Goal: Transaction & Acquisition: Download file/media

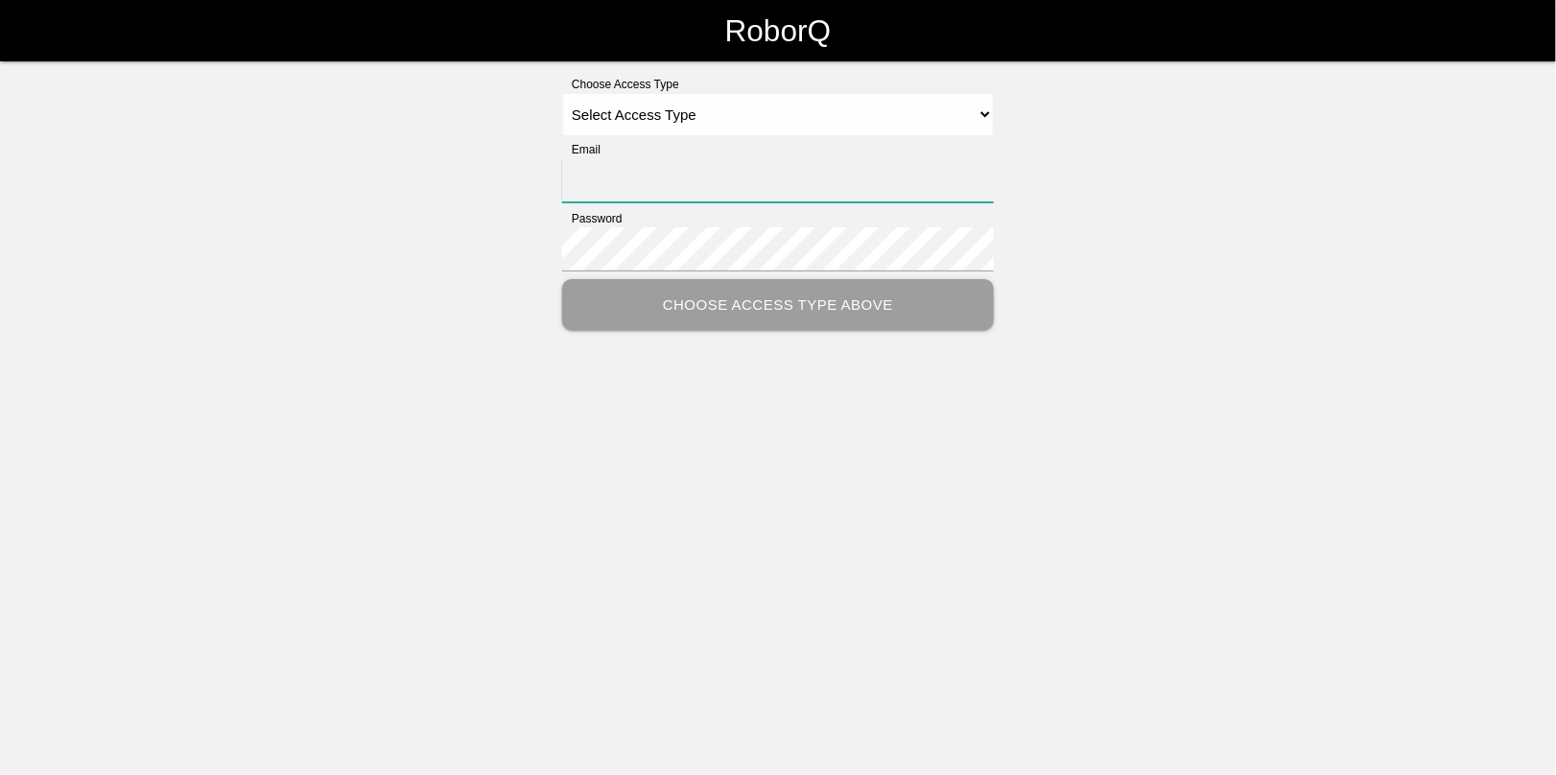
type input "[EMAIL_ADDRESS][DOMAIN_NAME]"
click at [648, 112] on select "Select Access Type Admin Customer Supervisor Worker" at bounding box center [778, 114] width 432 height 43
select select "Admin"
click at [562, 93] on select "Select Access Type Admin Customer Supervisor Worker" at bounding box center [778, 114] width 432 height 43
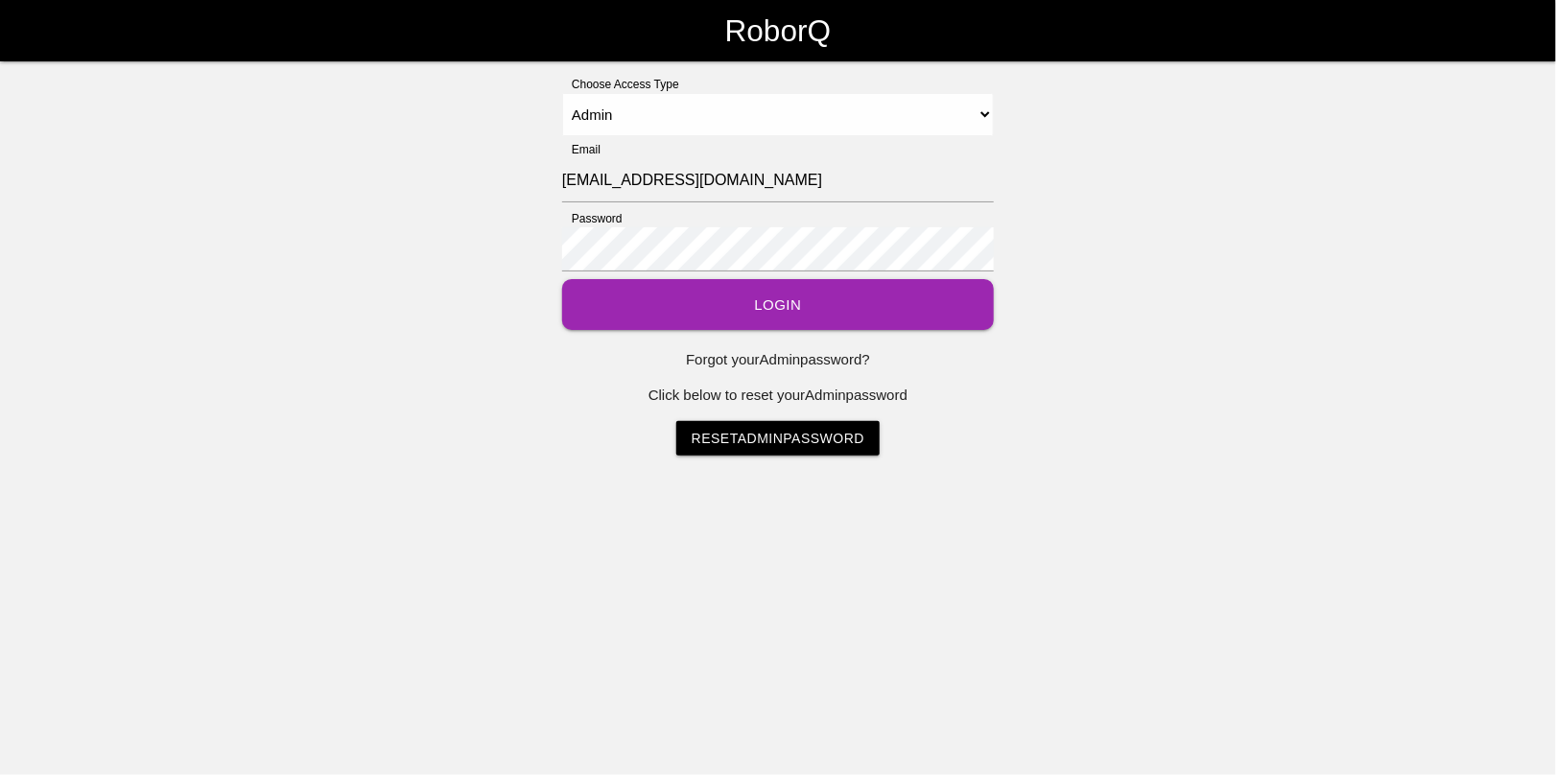
click at [756, 294] on button "Login" at bounding box center [778, 304] width 432 height 51
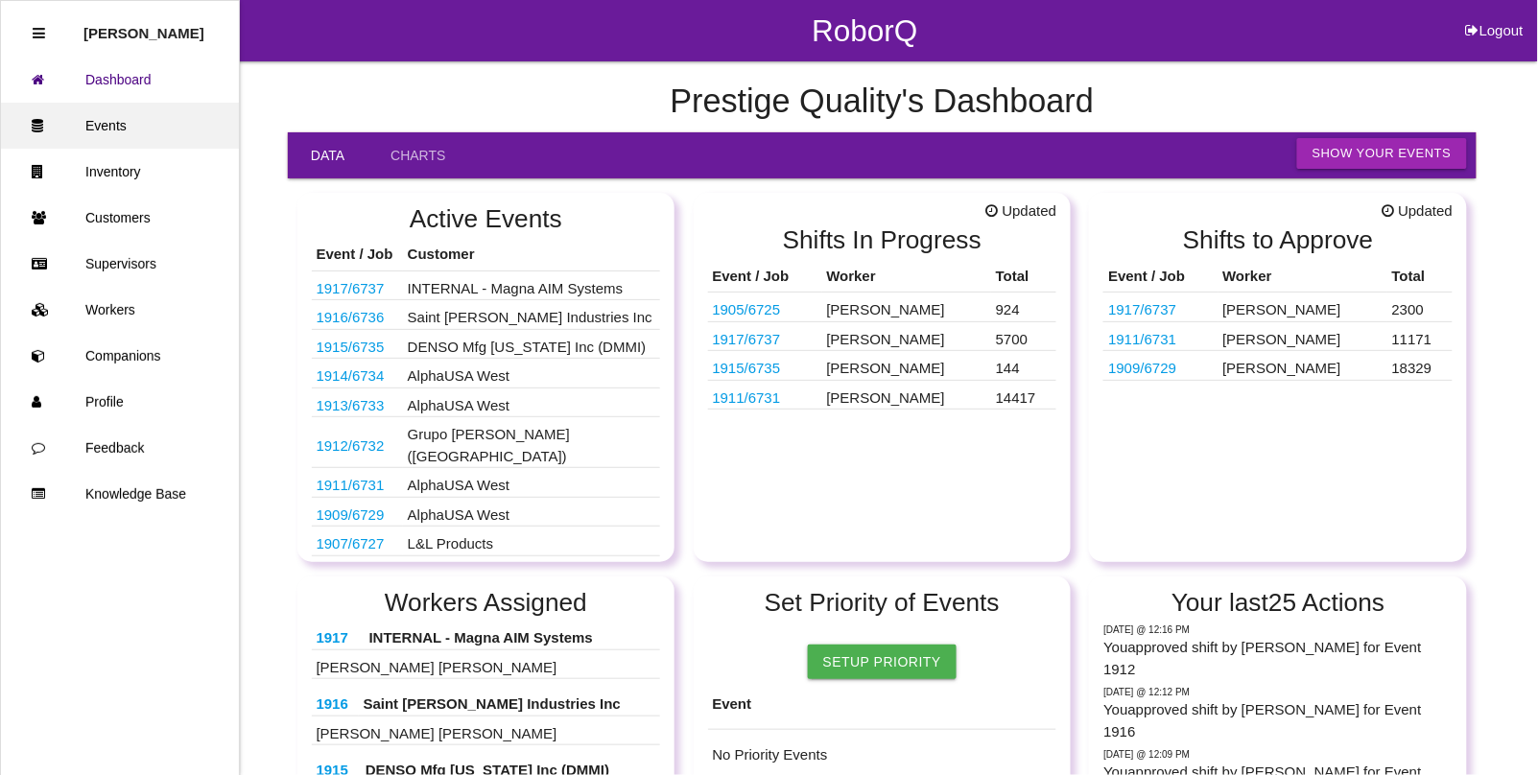
click at [74, 131] on link "Events" at bounding box center [120, 126] width 238 height 46
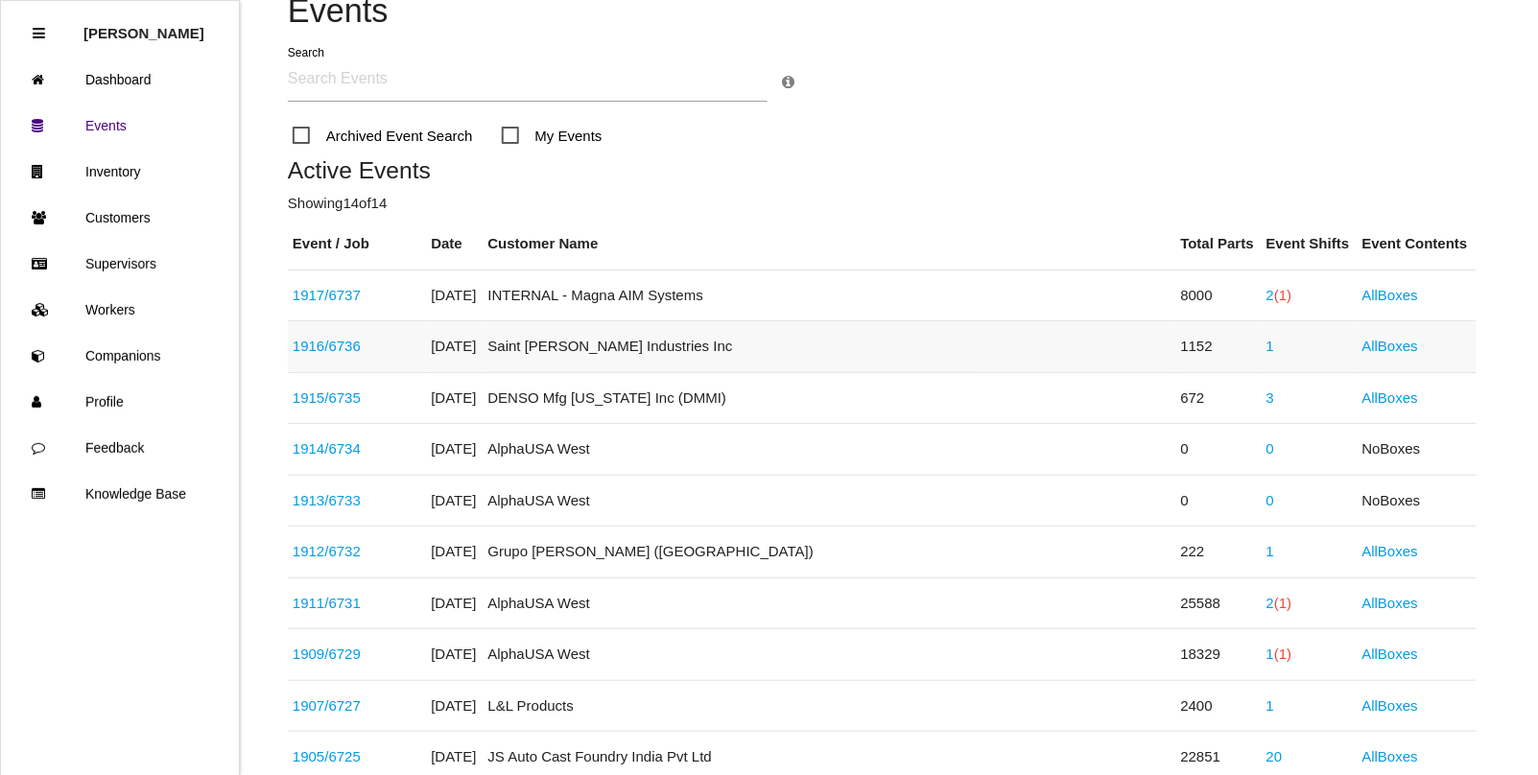
scroll to position [240, 0]
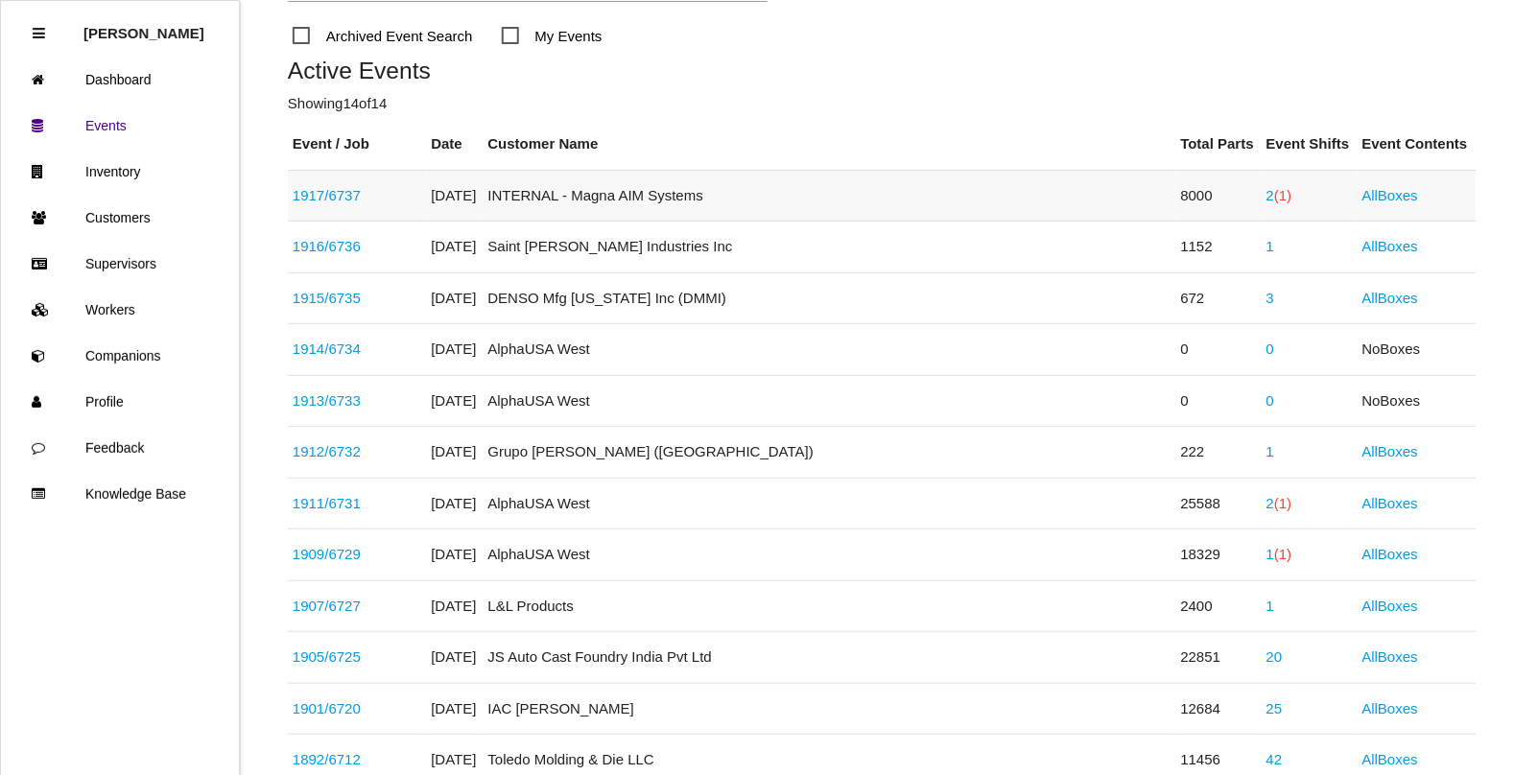
click at [1266, 193] on link "2 (1)" at bounding box center [1279, 195] width 26 height 16
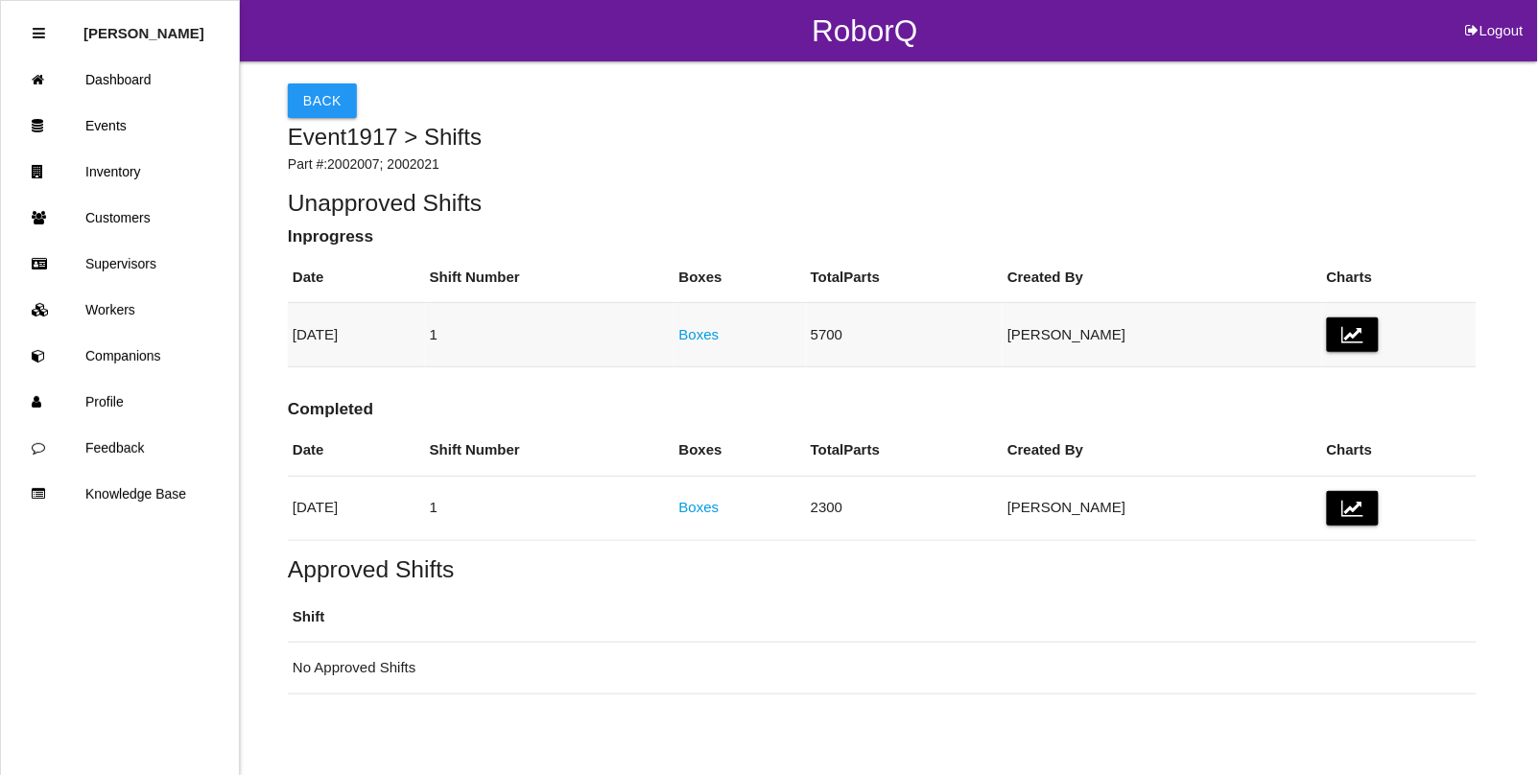
click at [719, 327] on link "Boxes" at bounding box center [699, 334] width 40 height 16
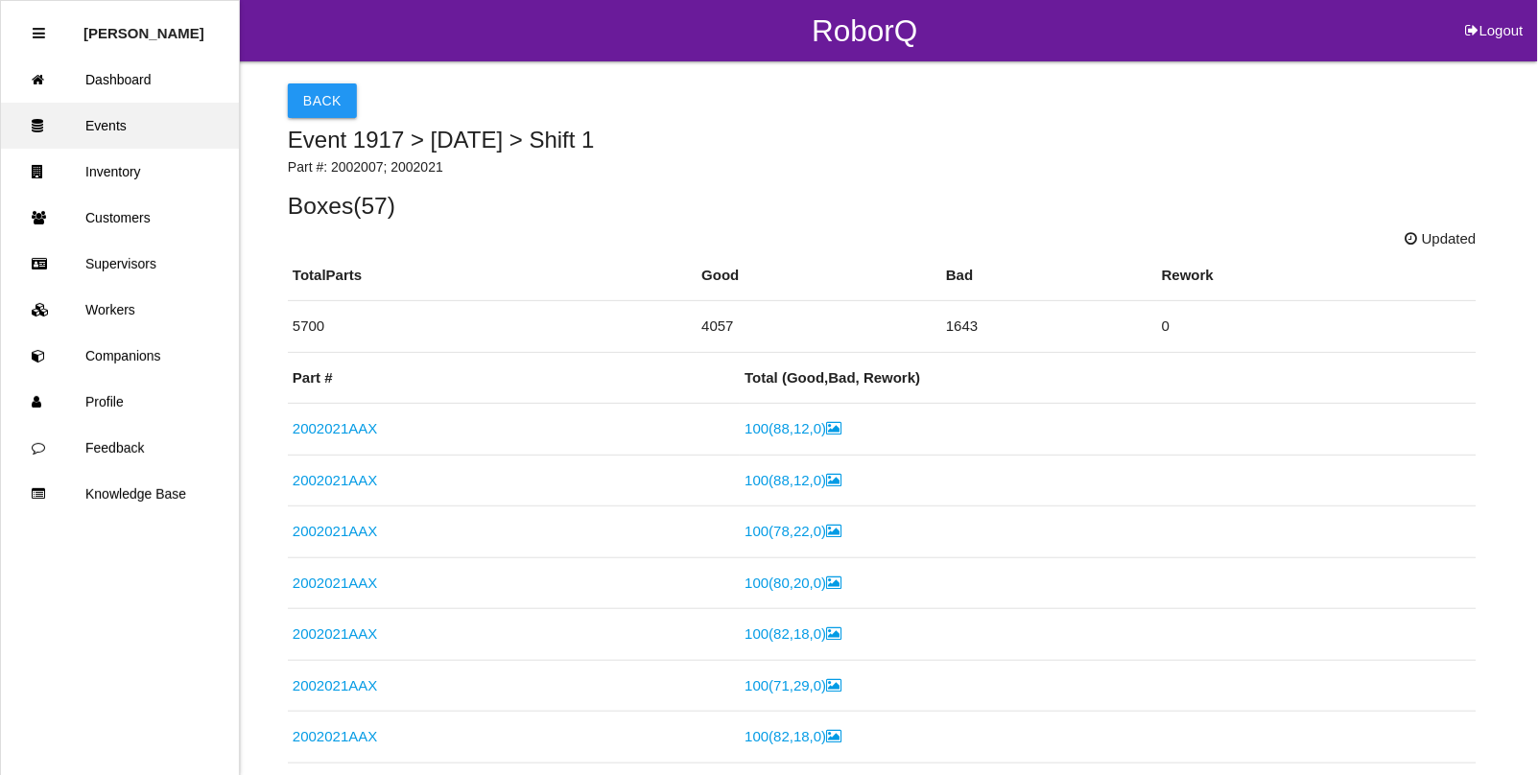
click at [118, 122] on link "Events" at bounding box center [120, 126] width 238 height 46
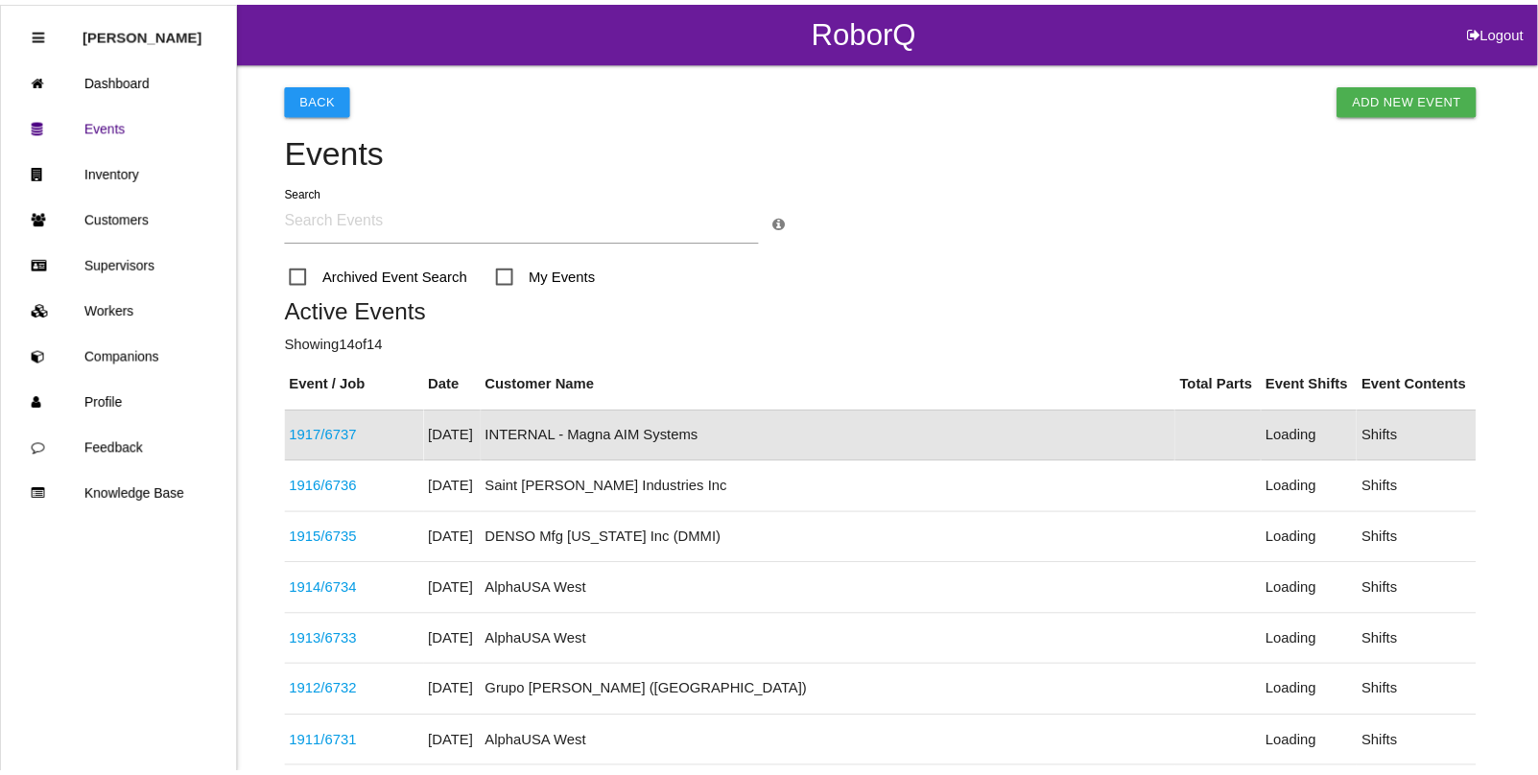
scroll to position [48, 0]
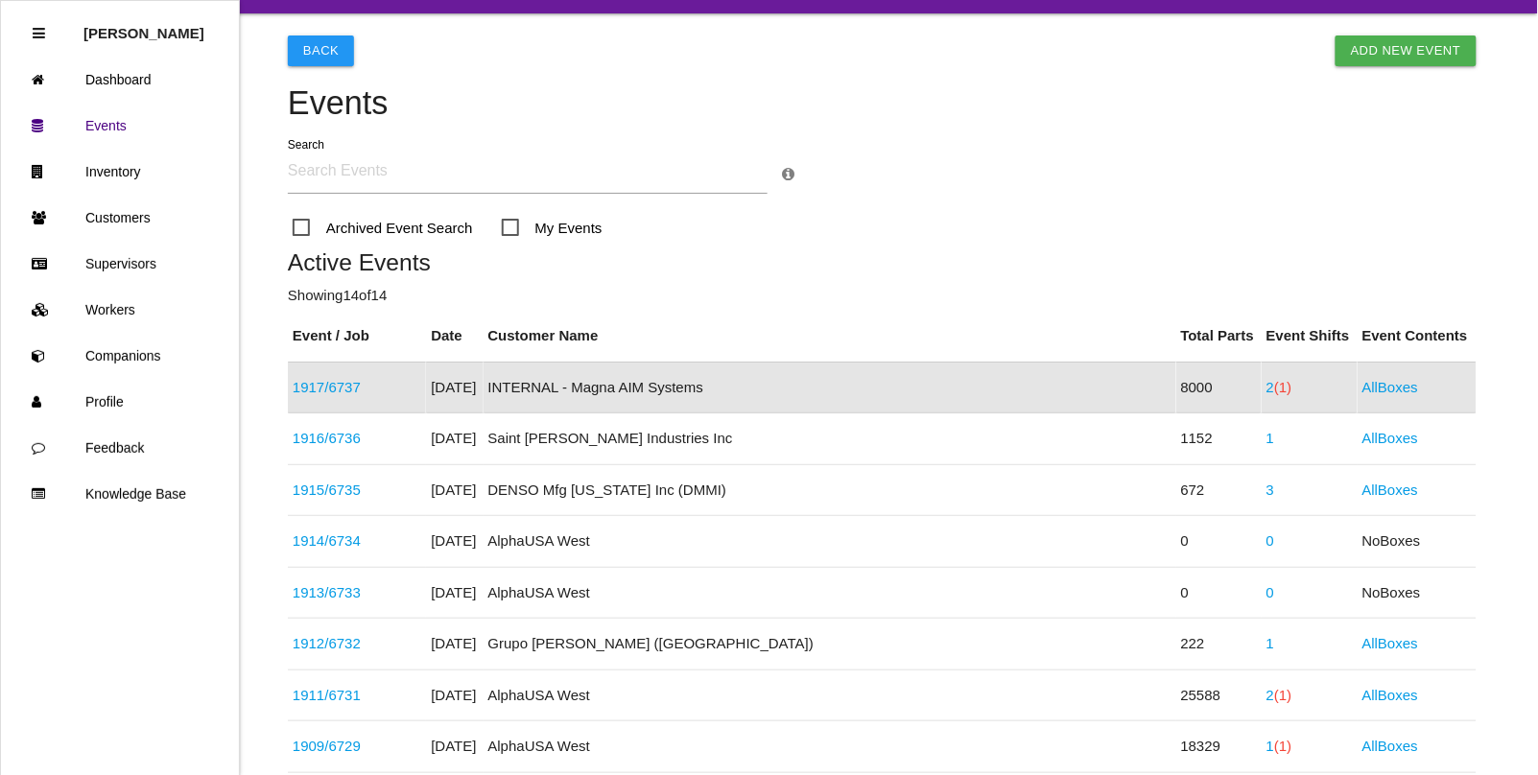
click at [347, 389] on link "1917 / 6737" at bounding box center [327, 387] width 68 height 16
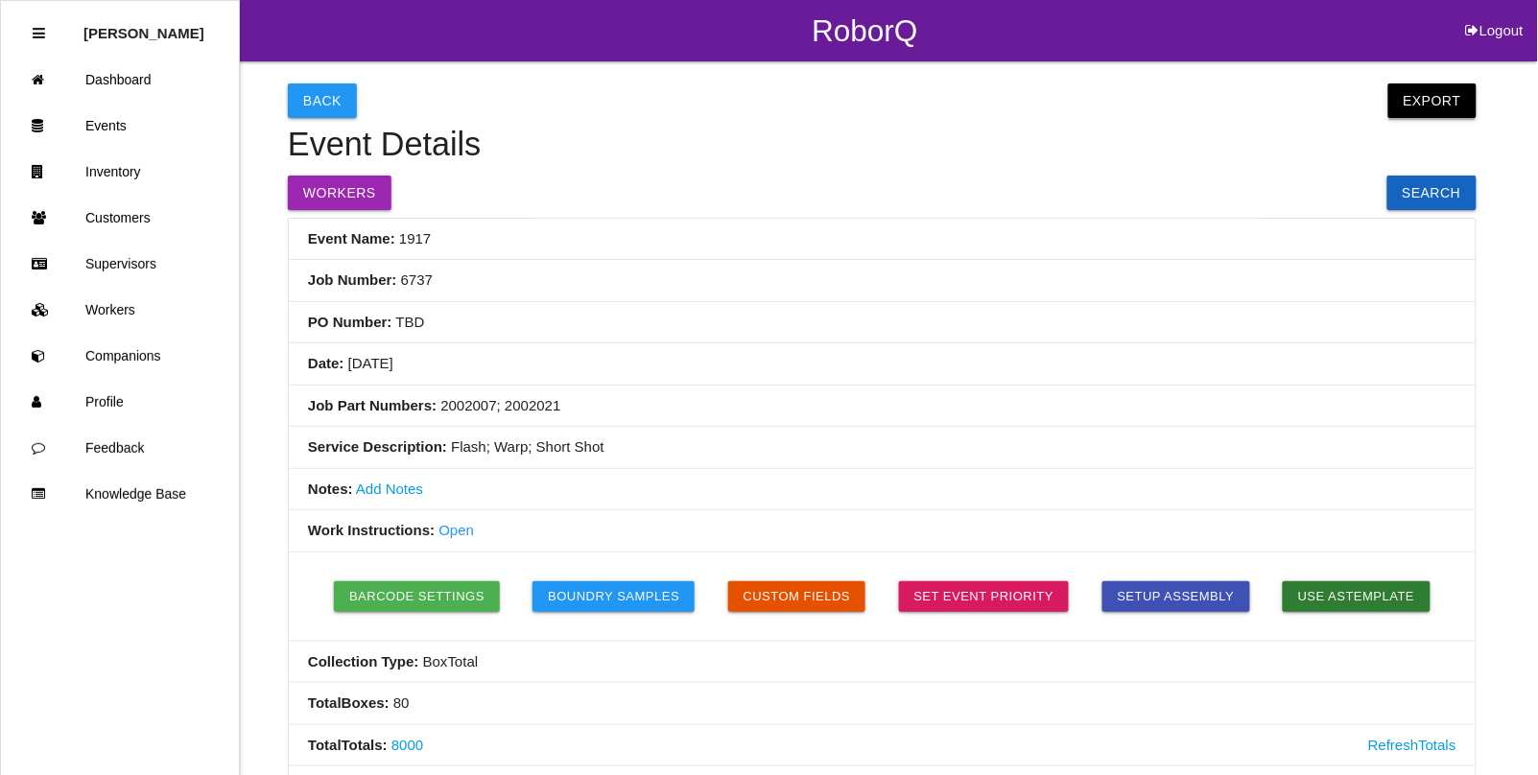
click at [1455, 104] on button "Export" at bounding box center [1432, 100] width 88 height 35
click at [1416, 149] on link "Export CSV" at bounding box center [1414, 150] width 110 height 44
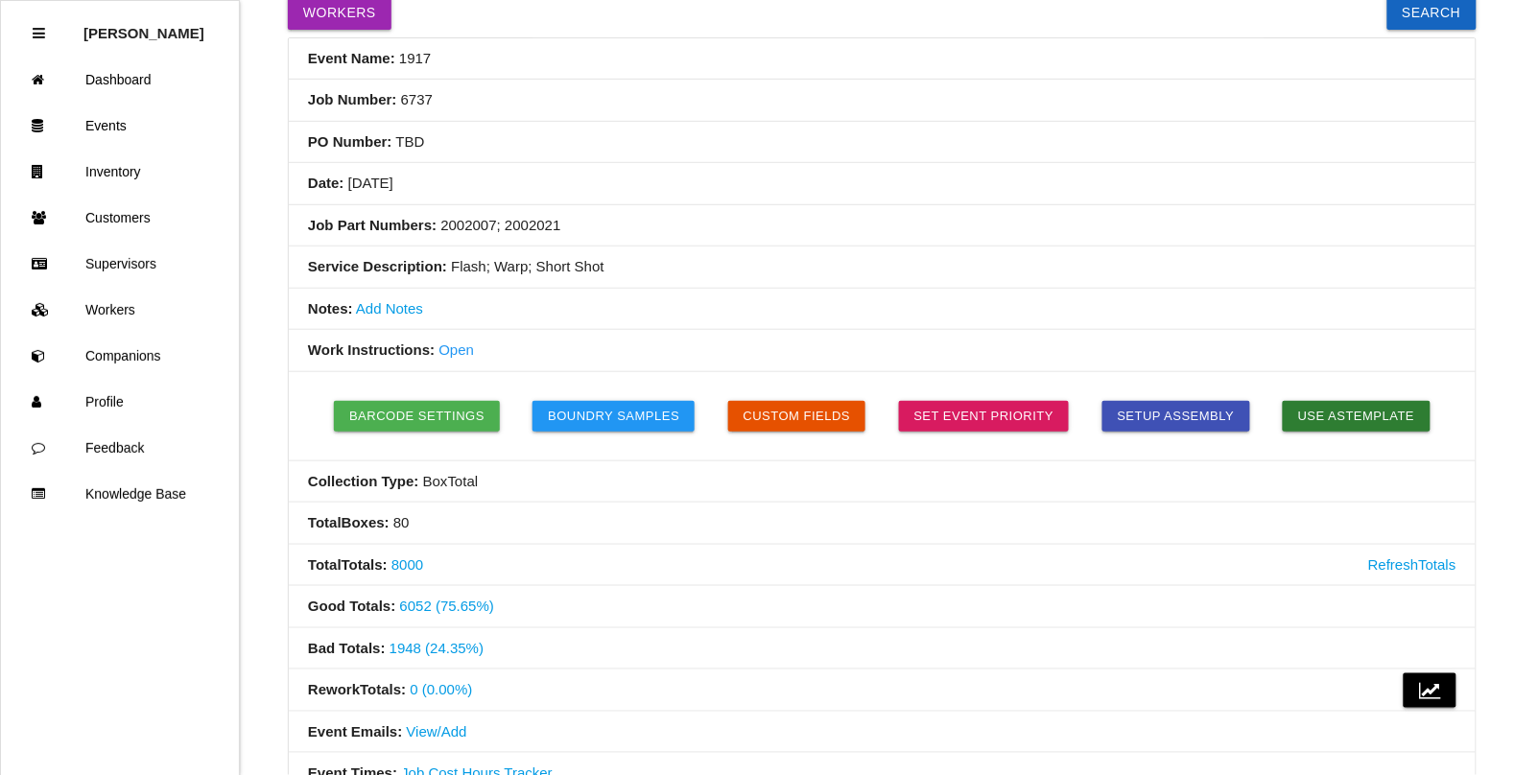
scroll to position [240, 0]
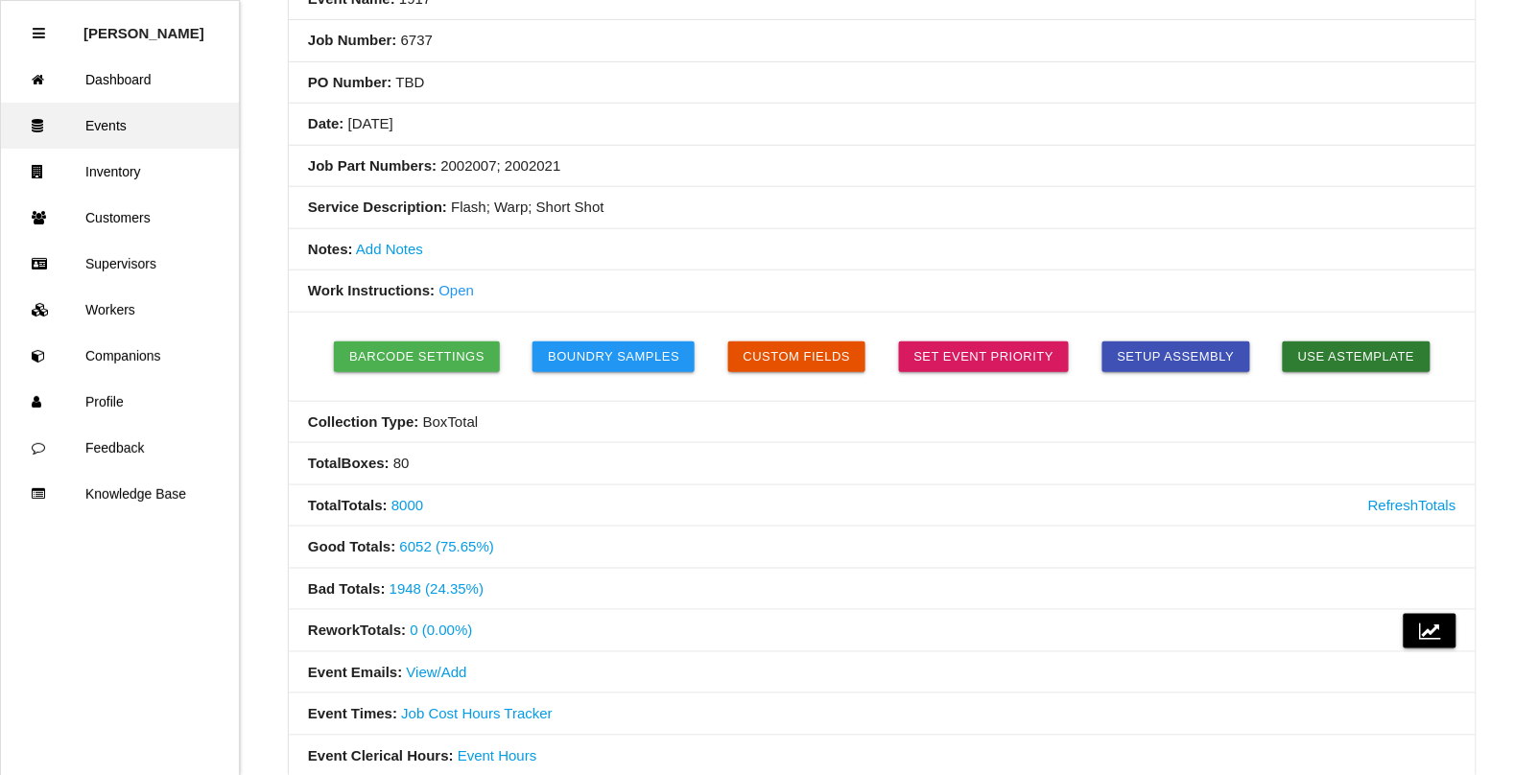
click at [134, 137] on link "Events" at bounding box center [120, 126] width 238 height 46
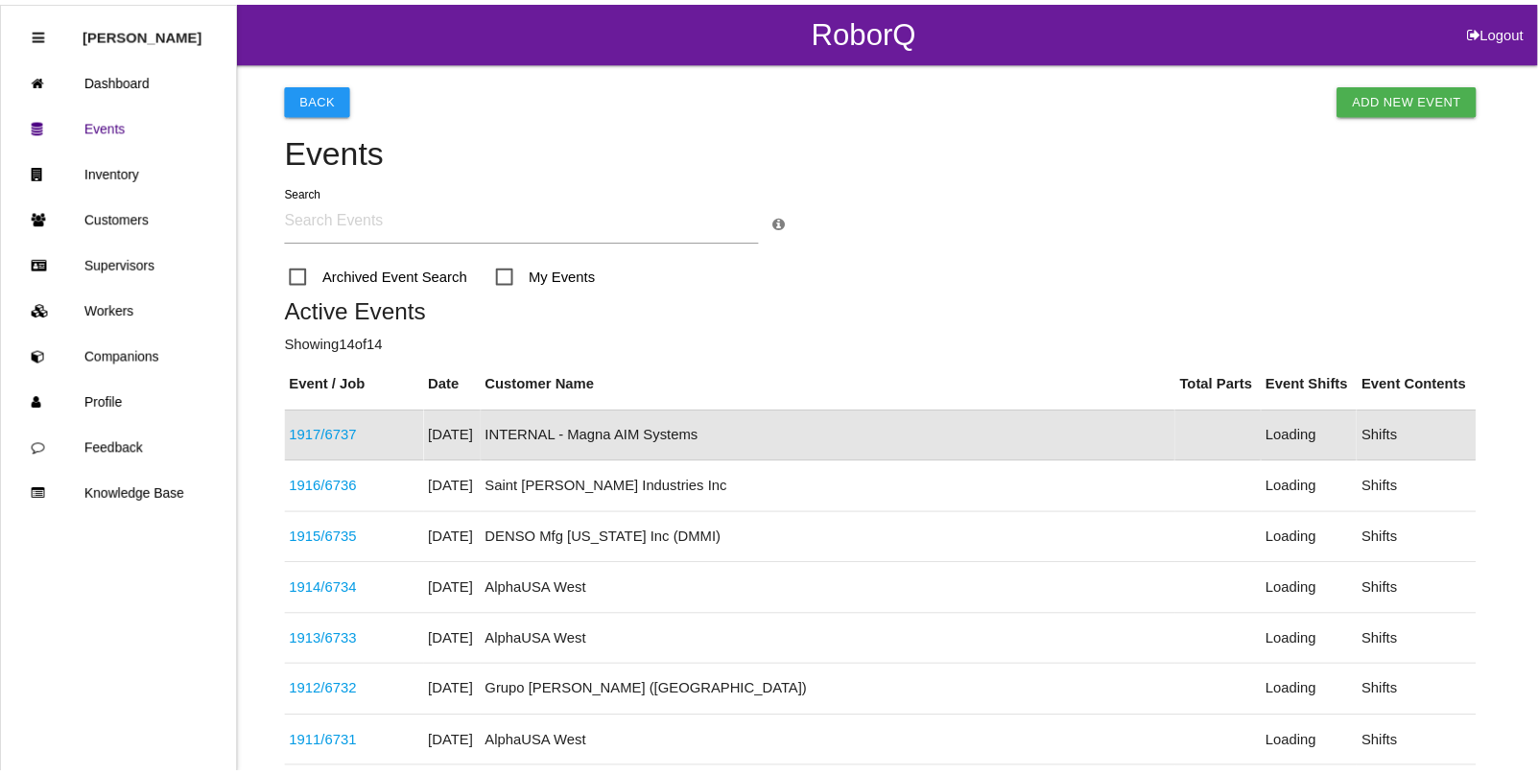
scroll to position [48, 0]
